Goal: Information Seeking & Learning: Learn about a topic

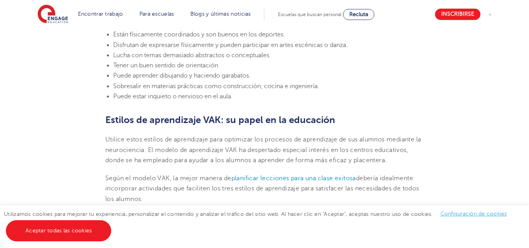
scroll to position [909, 0]
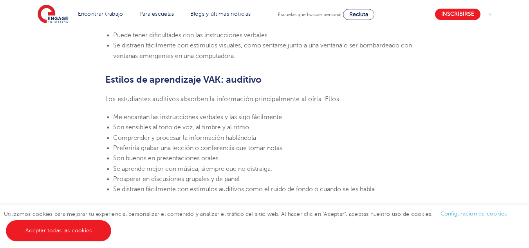
scroll to position [627, 0]
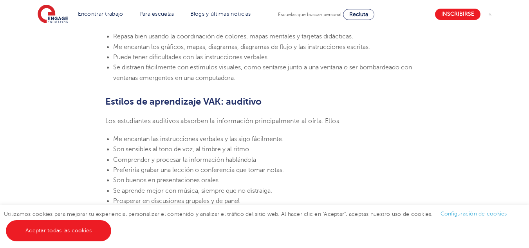
click at [119, 141] on font "Me encantan las instrucciones verbales y las sigo fácilmente." at bounding box center [198, 139] width 170 height 7
click at [313, 220] on div "Utilizamos cookies para mejorar tu experiencia, personalizar el contenido y ana…" at bounding box center [264, 226] width 529 height 43
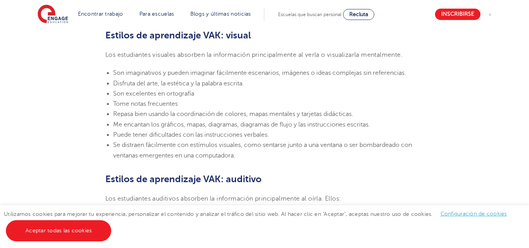
scroll to position [548, 0]
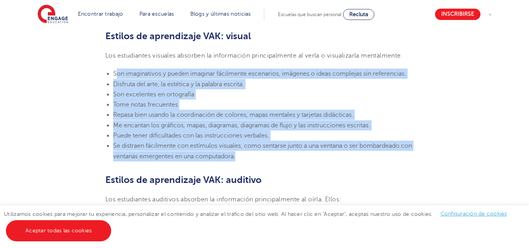
drag, startPoint x: 115, startPoint y: 71, endPoint x: 241, endPoint y: 157, distance: 152.2
click at [241, 157] on ul "Son imaginativos y pueden imaginar fácilmente escenarios, imágenes o ideas comp…" at bounding box center [264, 115] width 318 height 93
click at [74, 114] on section "[DATE][PERSON_NAME] Estilos de aprendizaje VAK: ¿Qué son y qué significan? Enga…" at bounding box center [264, 246] width 475 height 1157
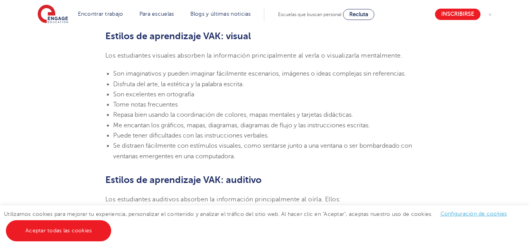
click at [112, 68] on section "[DATE][PERSON_NAME] Estilos de aprendizaje VAK: ¿Qué son y qué significan? Enga…" at bounding box center [264, 246] width 475 height 1157
click at [111, 73] on ul "Son imaginativos y pueden imaginar fácilmente escenarios, imágenes o ideas comp…" at bounding box center [264, 115] width 318 height 93
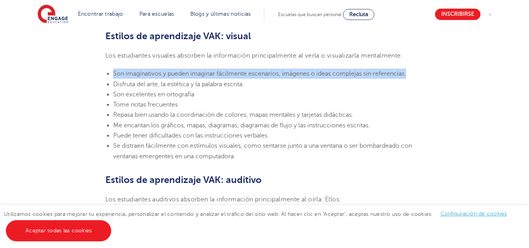
click at [111, 73] on ul "Son imaginativos y pueden imaginar fácilmente escenarios, imágenes o ideas comp…" at bounding box center [264, 115] width 318 height 93
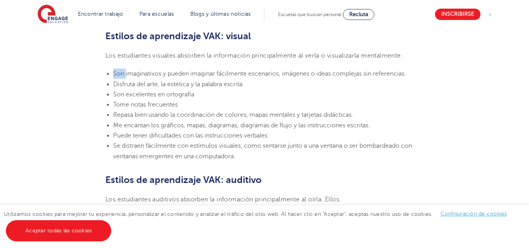
click at [111, 73] on ul "Son imaginativos y pueden imaginar fácilmente escenarios, imágenes o ideas comp…" at bounding box center [264, 115] width 318 height 93
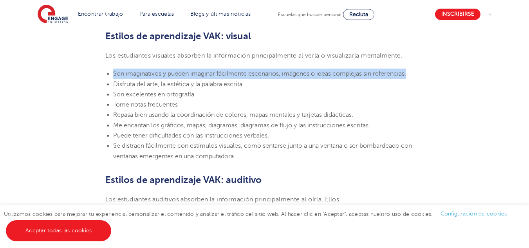
click at [111, 73] on ul "Son imaginativos y pueden imaginar fácilmente escenarios, imágenes o ideas comp…" at bounding box center [264, 115] width 318 height 93
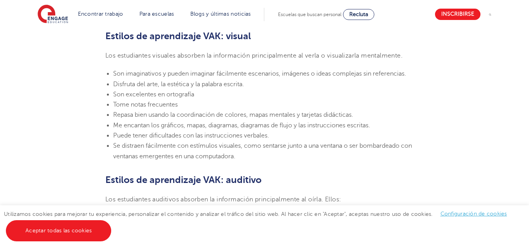
click at [307, 206] on div "Utilizamos cookies para mejorar tu experiencia, personalizar el contenido y ana…" at bounding box center [264, 226] width 529 height 43
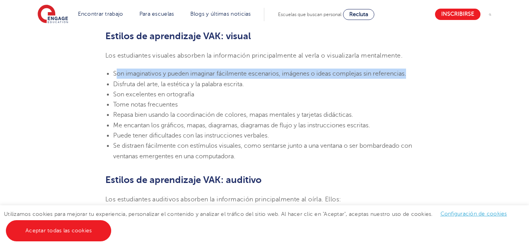
drag, startPoint x: 116, startPoint y: 71, endPoint x: 416, endPoint y: 74, distance: 300.8
click at [416, 74] on li "Son imaginativos y pueden imaginar fácilmente escenarios, imágenes o ideas comp…" at bounding box center [268, 74] width 311 height 10
copy font "on imaginativos y pueden imaginar fácilmente escenarios, imágenes o ideas compl…"
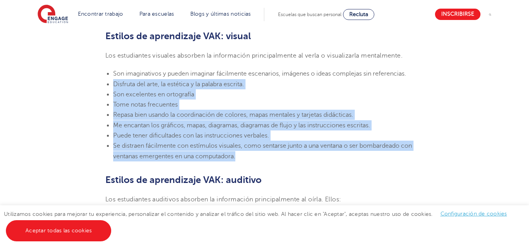
drag, startPoint x: 113, startPoint y: 82, endPoint x: 266, endPoint y: 156, distance: 169.6
click at [266, 156] on ul "Son imaginativos y pueden imaginar fácilmente escenarios, imágenes o ideas comp…" at bounding box center [264, 115] width 318 height 93
copy ul "Disfruta del arte, la estética y la palabra escrita. Son excelentes en ortograf…"
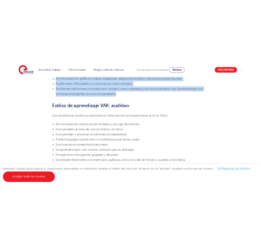
scroll to position [642, 0]
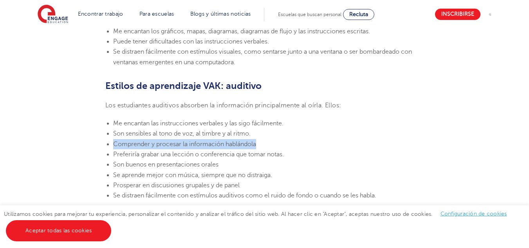
drag, startPoint x: 114, startPoint y: 141, endPoint x: 268, endPoint y: 144, distance: 154.3
click at [268, 144] on li "Comprender y procesar la información hablándola" at bounding box center [268, 144] width 311 height 10
copy font "Comprender y procesar la información hablándola"
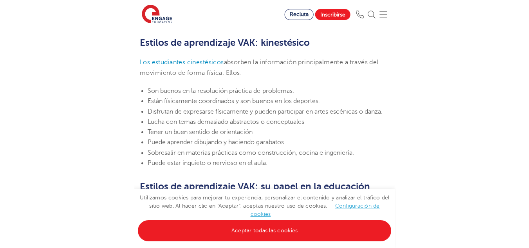
scroll to position [869, 0]
